Goal: Find specific page/section: Locate a particular part of the current website

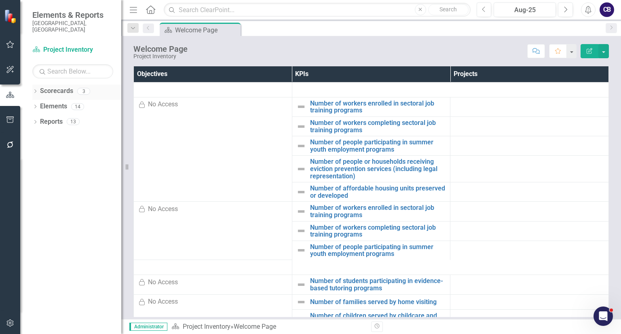
click at [36, 90] on icon "Dropdown" at bounding box center [35, 92] width 6 height 4
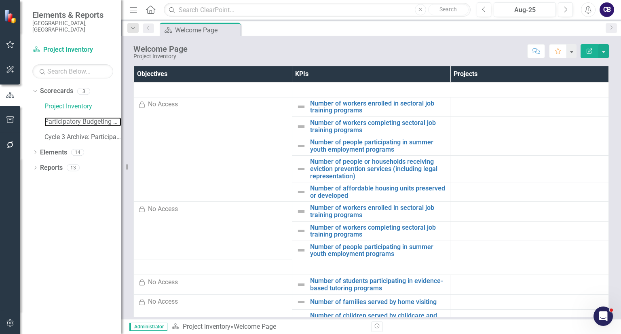
click at [51, 117] on link "Participatory Budgeting Scoring" at bounding box center [83, 121] width 77 height 9
click at [50, 117] on link "Participatory Budgeting Scoring" at bounding box center [83, 121] width 77 height 9
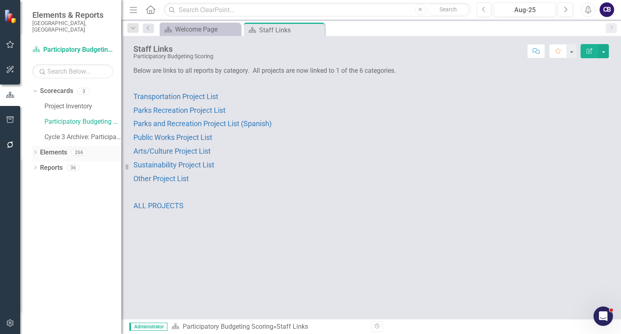
click at [32, 151] on icon "Dropdown" at bounding box center [35, 153] width 6 height 4
click at [40, 192] on div "Dropdown Initiative Initiatives 258" at bounding box center [78, 199] width 85 height 15
click at [38, 196] on div "Dropdown" at bounding box center [39, 199] width 6 height 7
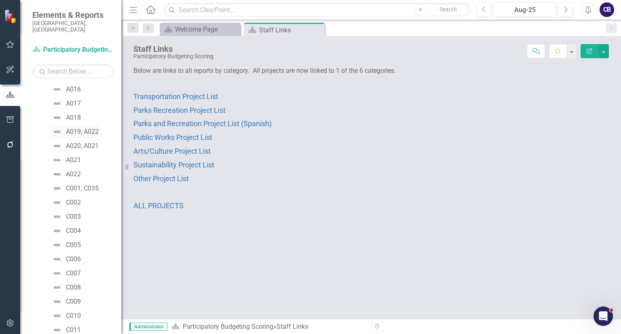
scroll to position [336, 0]
click at [89, 127] on div "A019, A022" at bounding box center [82, 130] width 33 height 7
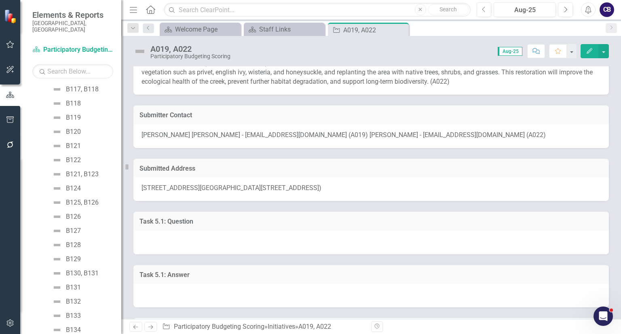
scroll to position [3550, 0]
click at [36, 331] on icon "Dropdown" at bounding box center [35, 333] width 6 height 4
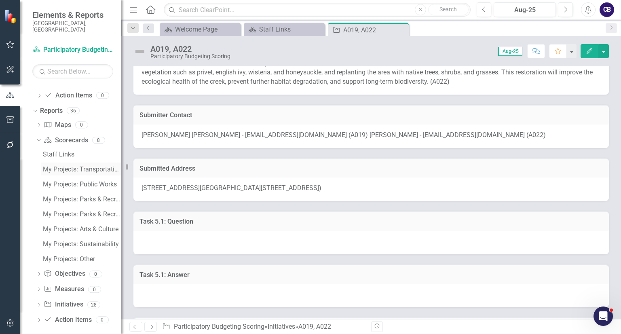
click at [80, 166] on div "My Projects: Transportation" at bounding box center [82, 169] width 78 height 7
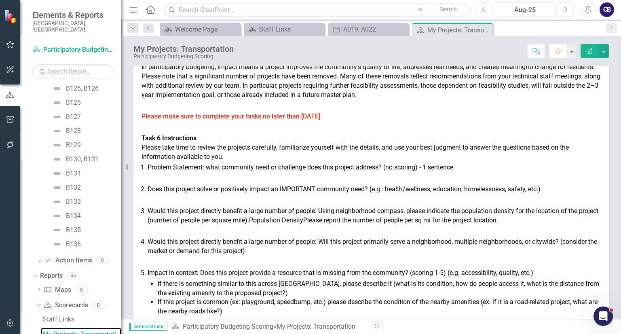
scroll to position [66, 0]
click at [385, 224] on span "Would this project directly benefit a large number of people: Using neighborhoo…" at bounding box center [373, 215] width 451 height 17
click at [571, 172] on p "Problem Statement: what community need or challenge does this project address? …" at bounding box center [375, 167] width 454 height 9
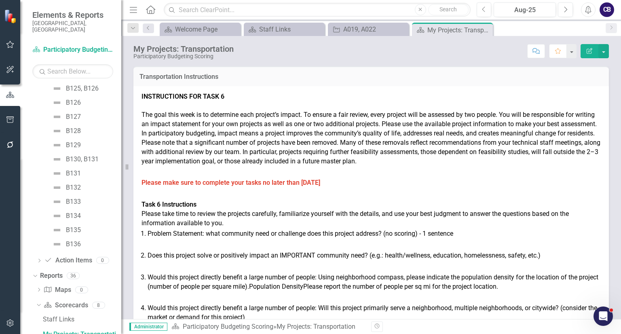
scroll to position [8, 0]
